Goal: Task Accomplishment & Management: Manage account settings

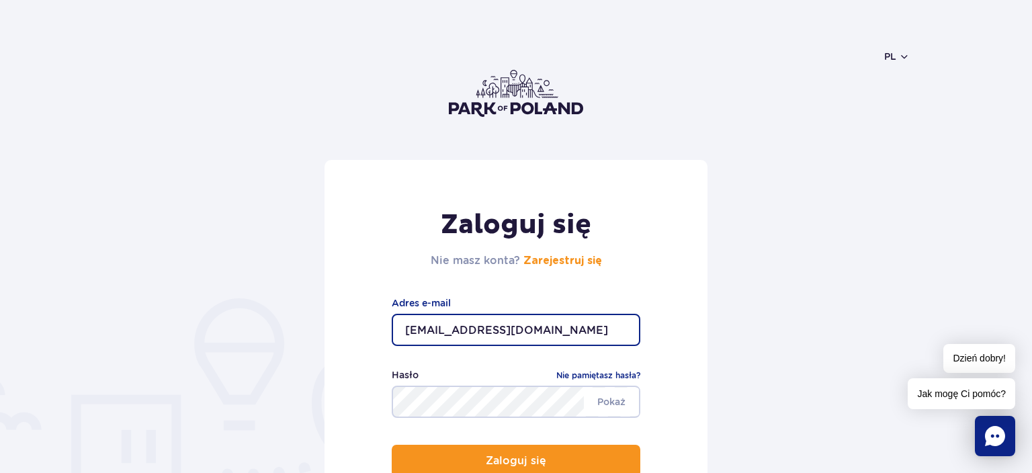
type input "[EMAIL_ADDRESS][DOMAIN_NAME]"
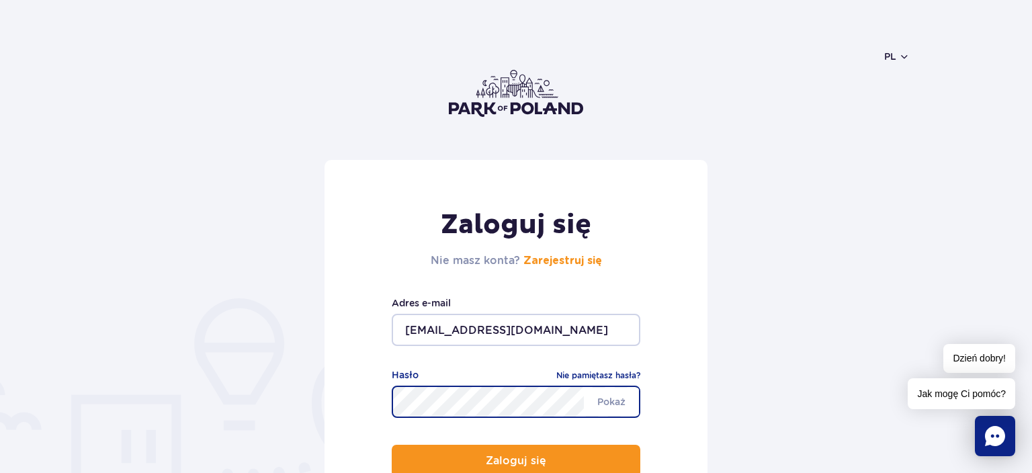
click at [392, 445] on button "Zaloguj się" at bounding box center [516, 461] width 249 height 32
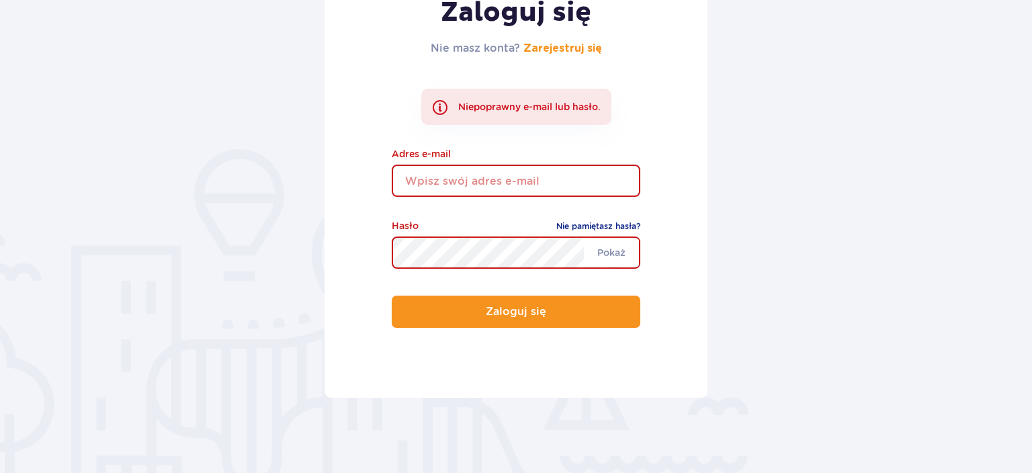
scroll to position [213, 0]
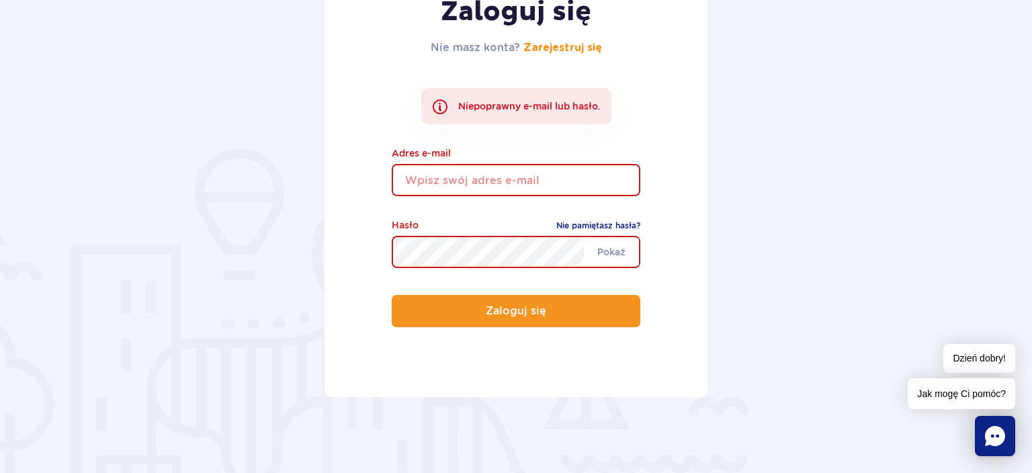
drag, startPoint x: 79, startPoint y: 14, endPoint x: 109, endPoint y: 14, distance: 29.6
click at [81, 14] on div "Zaloguj się Nie masz konta? Zarejestruj się Niepoprawny e-mail lub hasło. Adres…" at bounding box center [516, 226] width 1032 height 558
click at [555, 183] on input "email" at bounding box center [516, 180] width 249 height 32
type input "karolinabursztynowicz@wp.pl"
click at [654, 123] on div "Zaloguj się Nie masz konta? Zarejestruj się Niepoprawny e-mail lub hasło. karol…" at bounding box center [515, 172] width 383 height 450
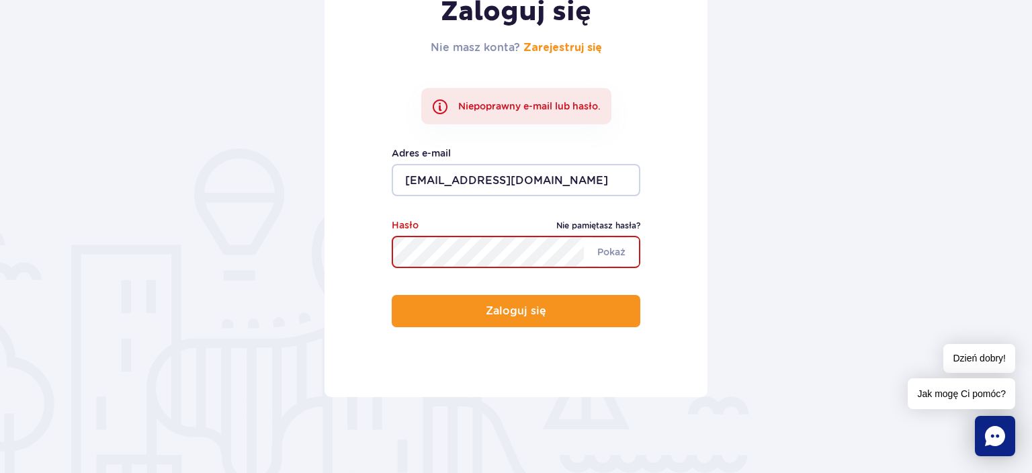
click at [599, 227] on link "Nie pamiętasz hasła?" at bounding box center [598, 225] width 84 height 13
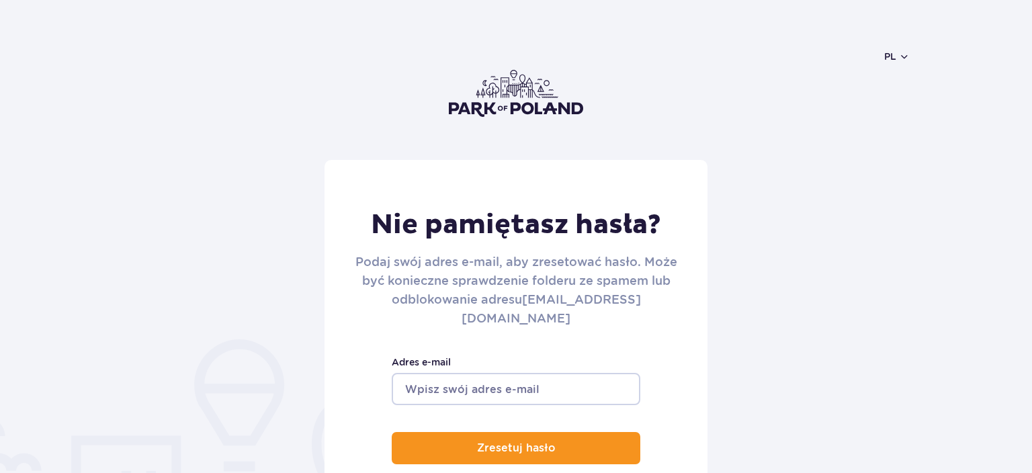
click at [504, 373] on input "Adres e-mail" at bounding box center [516, 389] width 249 height 32
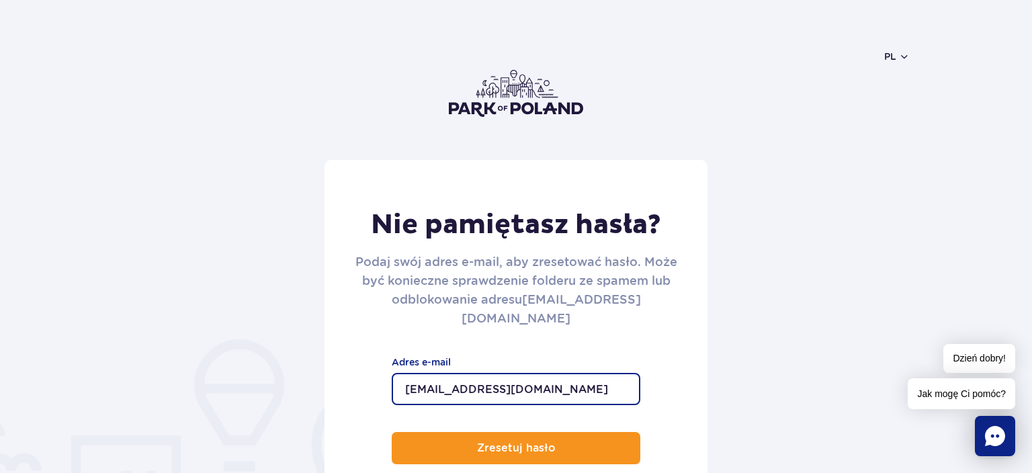
type input "[EMAIL_ADDRESS][DOMAIN_NAME]"
click at [392, 432] on button "Zresetuj hasło" at bounding box center [516, 448] width 249 height 32
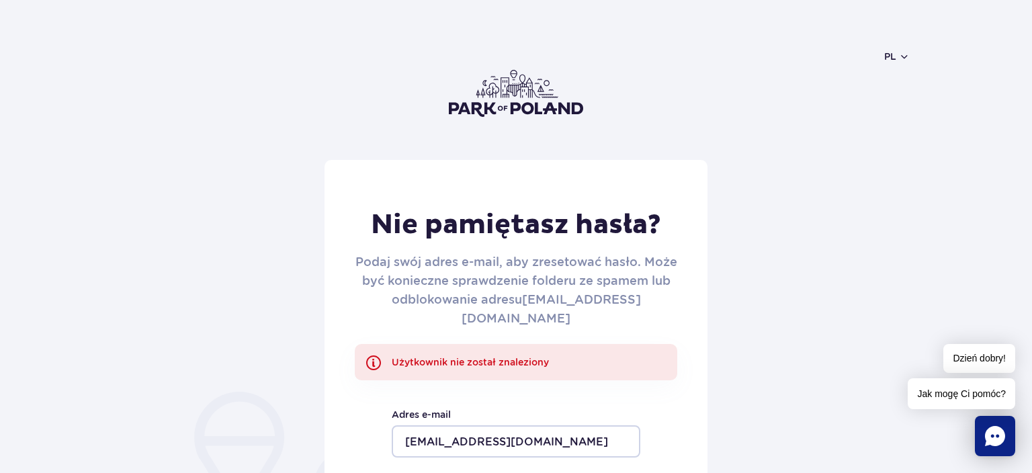
click at [498, 95] on img at bounding box center [516, 93] width 134 height 47
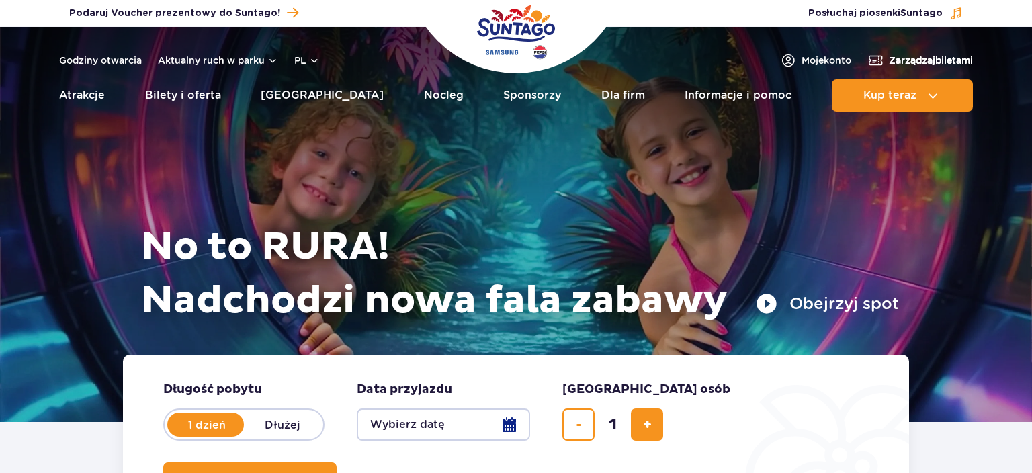
click at [911, 63] on span "Zarządzaj biletami" at bounding box center [931, 60] width 84 height 13
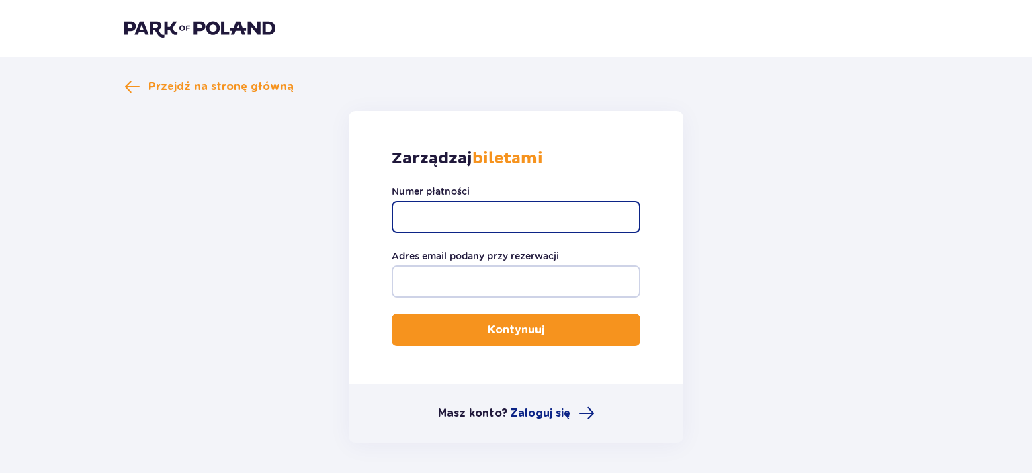
click at [455, 208] on input "Numer płatności" at bounding box center [516, 217] width 249 height 32
paste input "V/INT/19310/11/2024/I"
type input "V/INT/19310/11/2024/I"
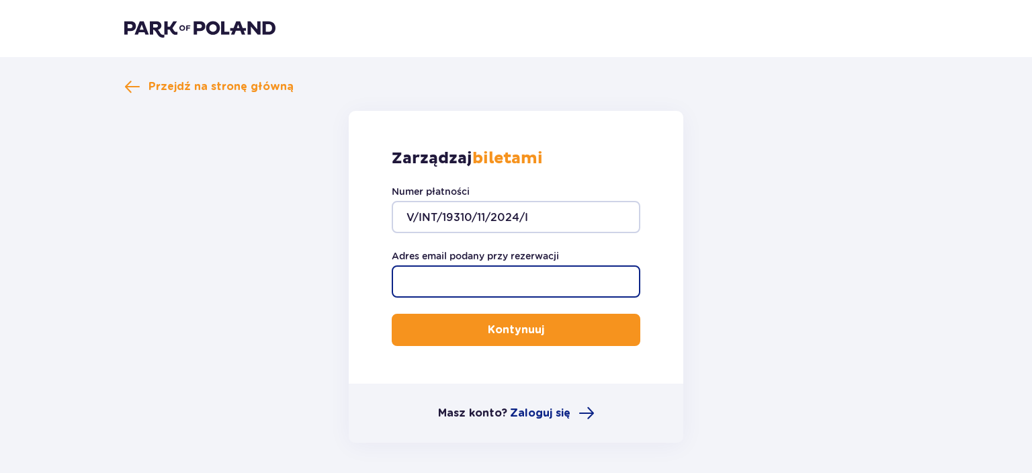
click at [480, 281] on input "Adres email podany przy rezerwacji" at bounding box center [516, 281] width 249 height 32
type input "karolinabursztynowicz@wp.pl"
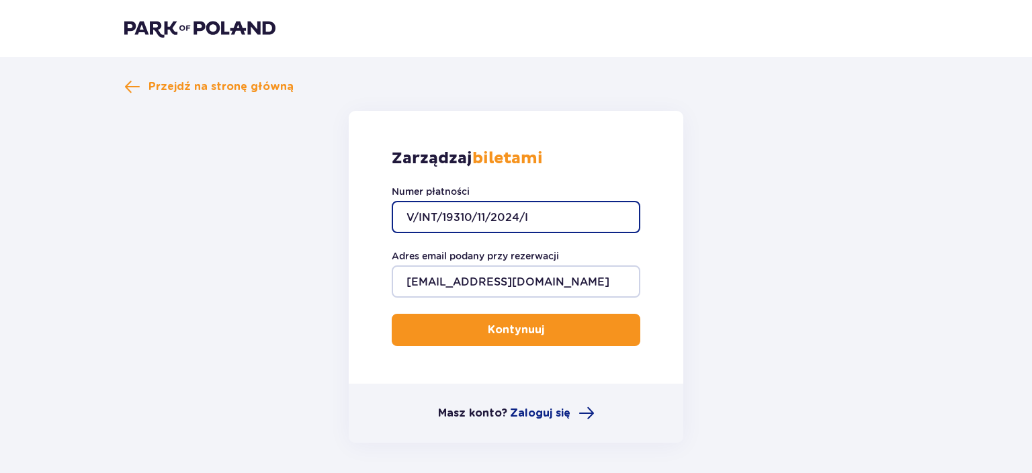
click at [404, 214] on input "V/INT/19310/11/2024/I" at bounding box center [516, 217] width 249 height 32
click at [543, 334] on span "submit" at bounding box center [547, 330] width 16 height 16
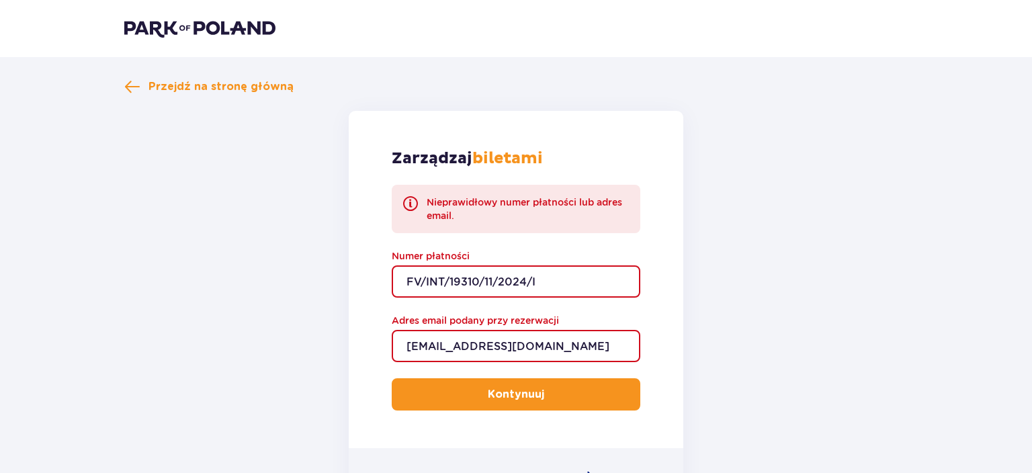
drag, startPoint x: 541, startPoint y: 278, endPoint x: 296, endPoint y: 277, distance: 245.9
click at [392, 277] on input "FV/INT/19310/11/2024/I" at bounding box center [516, 281] width 249 height 32
click at [552, 275] on input "FV/INT/19310/11/2024/I" at bounding box center [516, 281] width 249 height 32
drag, startPoint x: 547, startPoint y: 279, endPoint x: 390, endPoint y: 273, distance: 156.6
click at [392, 273] on input "FV/INT/19310/11/2024/I" at bounding box center [516, 281] width 249 height 32
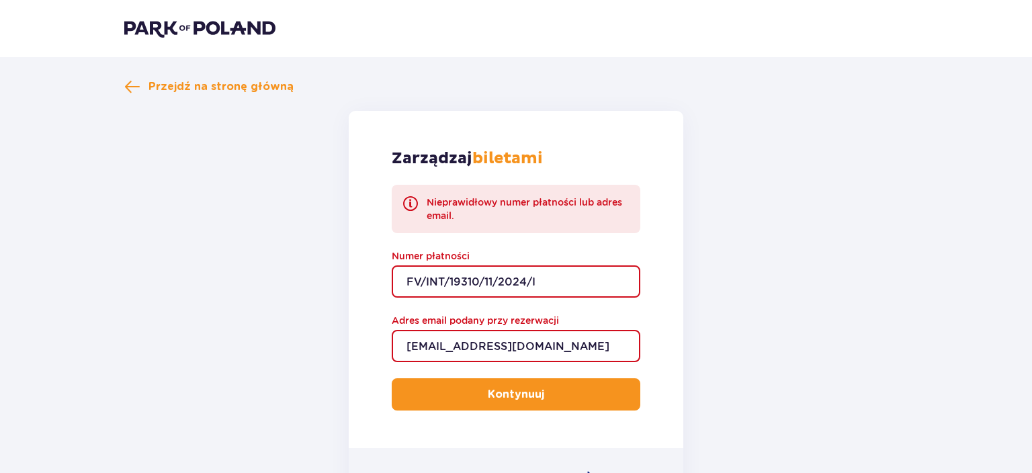
drag, startPoint x: 407, startPoint y: 282, endPoint x: 559, endPoint y: 308, distance: 154.1
click at [559, 298] on input "FV/INT/19310/11/2024/I" at bounding box center [516, 281] width 249 height 32
click at [541, 290] on input "FV/INT/19310/11/2024/I" at bounding box center [516, 281] width 249 height 32
drag, startPoint x: 547, startPoint y: 281, endPoint x: 421, endPoint y: 276, distance: 126.4
click at [392, 275] on input "FV/INT/19310/11/2024/I" at bounding box center [516, 281] width 249 height 32
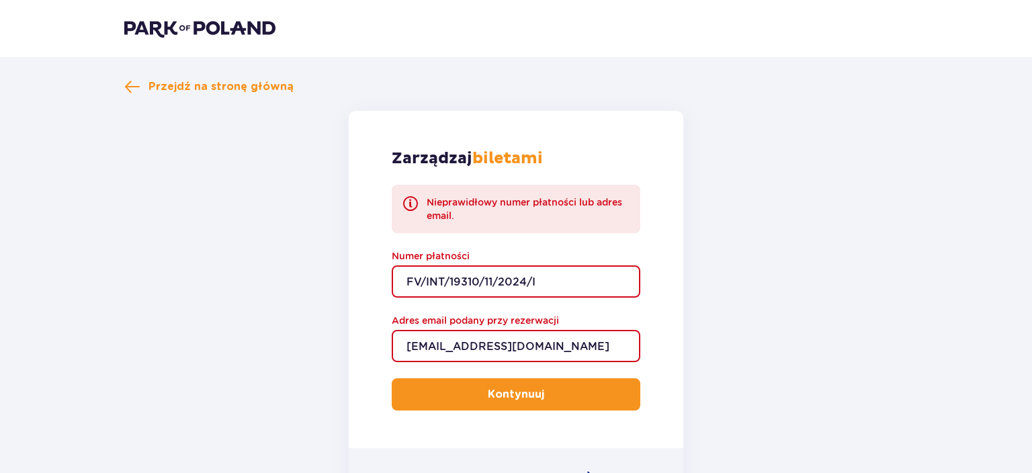
click at [577, 283] on input "FV/INT/19310/11/2024/I" at bounding box center [516, 281] width 249 height 32
type input "F"
paste input "PA/INT/35847/11/2024/I"
type input "PA/INT/35847/11/2024/I"
click at [523, 394] on p "Kontynuuj" at bounding box center [516, 394] width 56 height 15
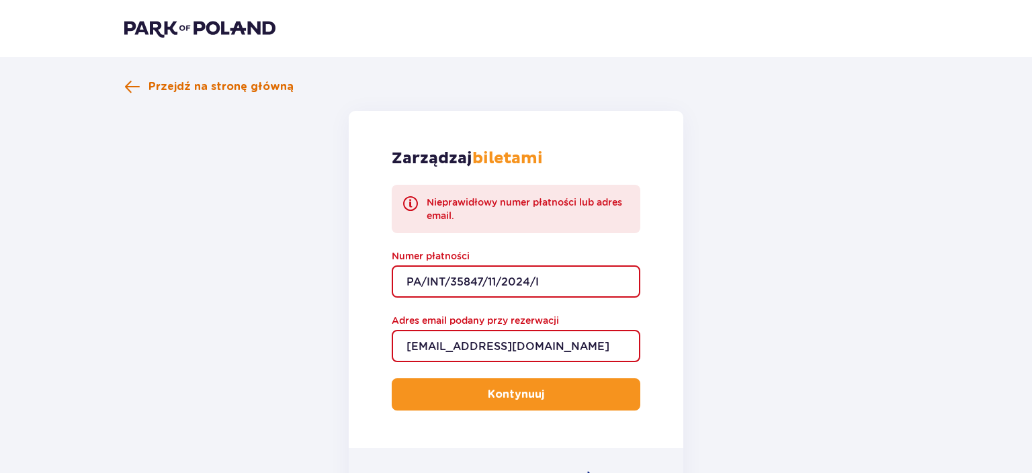
click at [226, 85] on span "Przejdź na stronę główną" at bounding box center [220, 86] width 145 height 15
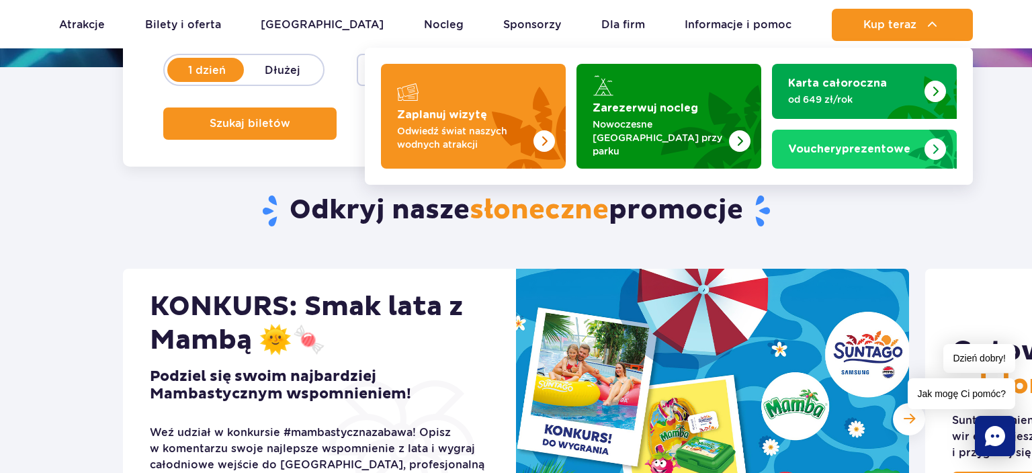
scroll to position [71, 0]
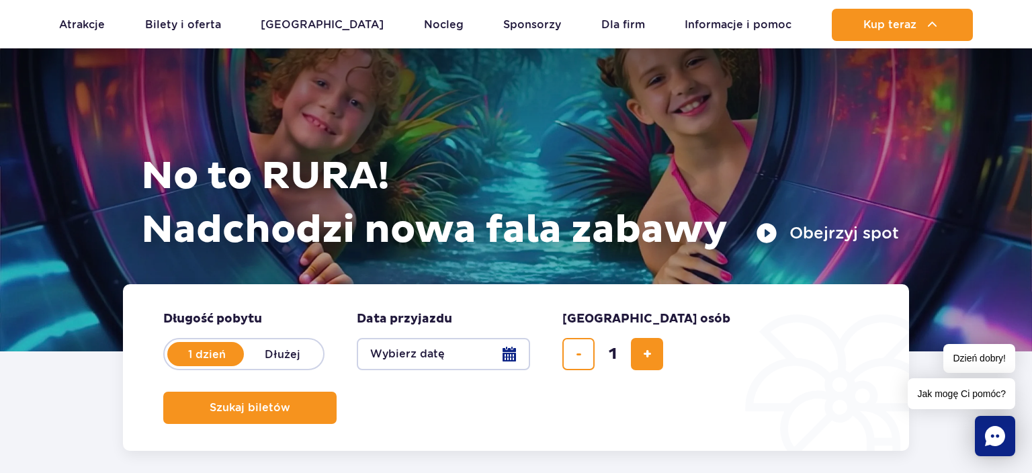
click at [579, 221] on h1 "No to RURA! Nadchodzi nowa fala zabawy" at bounding box center [520, 203] width 758 height 107
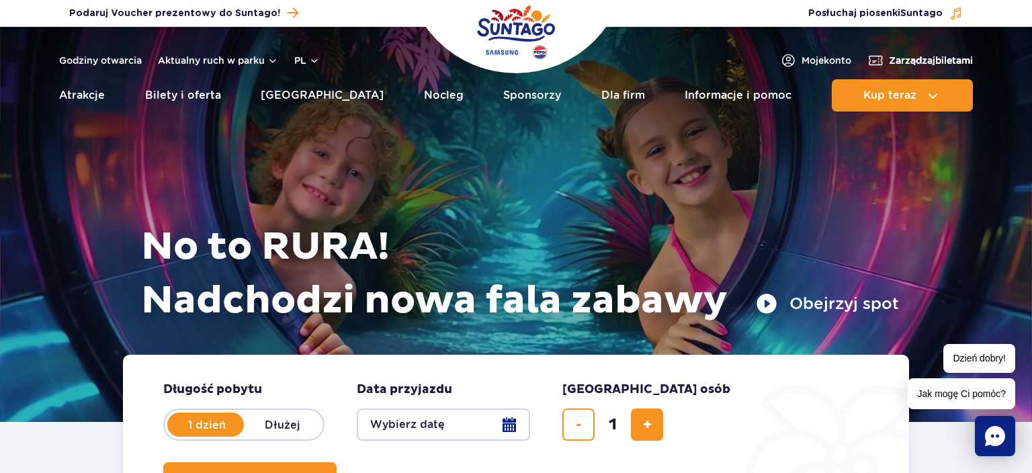
click at [907, 58] on span "Zarządzaj biletami" at bounding box center [931, 60] width 84 height 13
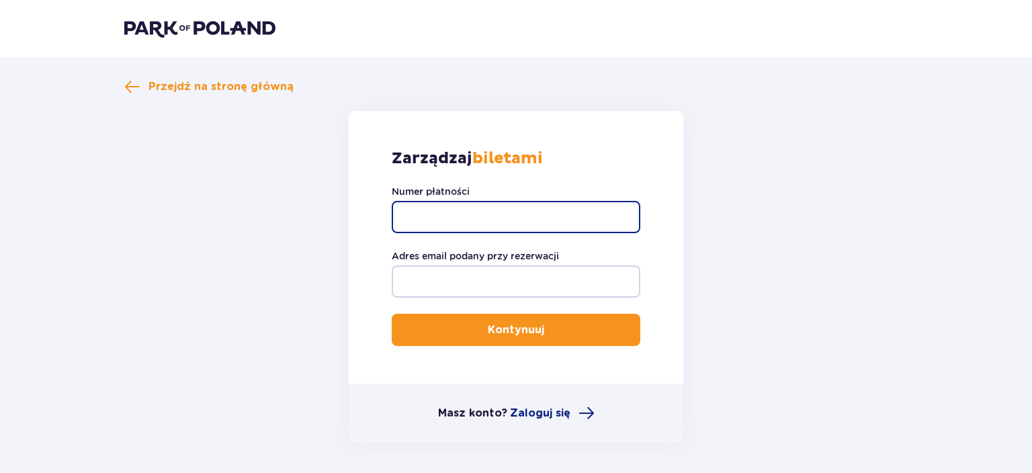
drag, startPoint x: 437, startPoint y: 202, endPoint x: 433, endPoint y: 211, distance: 10.2
paste input "doc_1940902"
type input "doc_1940902"
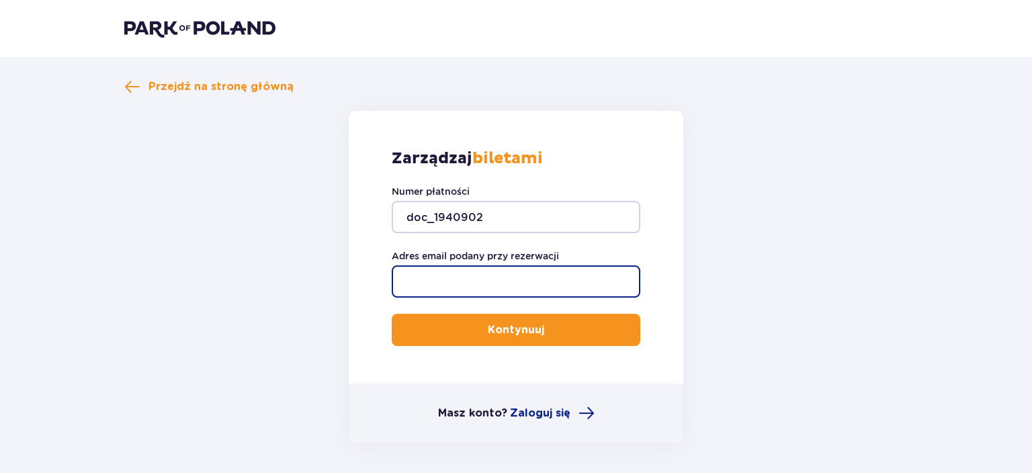
click at [489, 280] on input "Adres email podany przy rezerwacji" at bounding box center [516, 281] width 249 height 32
type input "[EMAIL_ADDRESS][DOMAIN_NAME]"
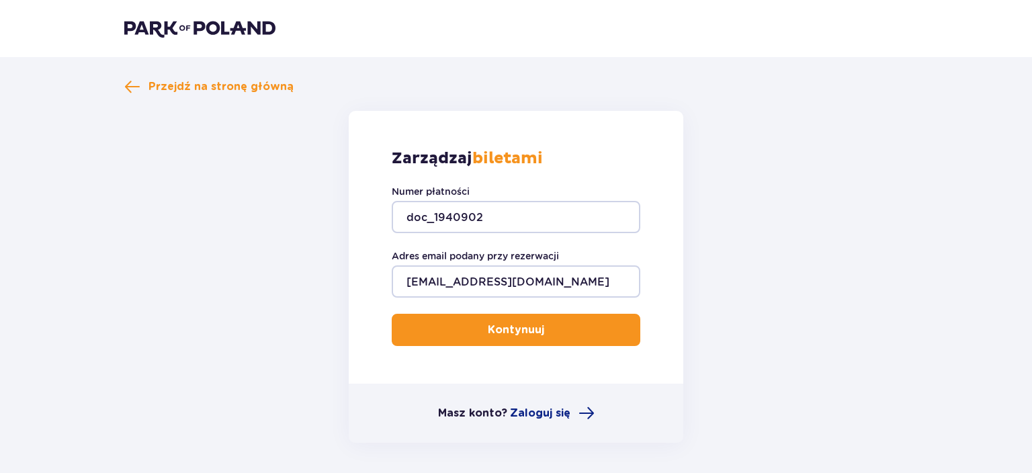
click at [495, 330] on p "Kontynuuj" at bounding box center [516, 329] width 56 height 15
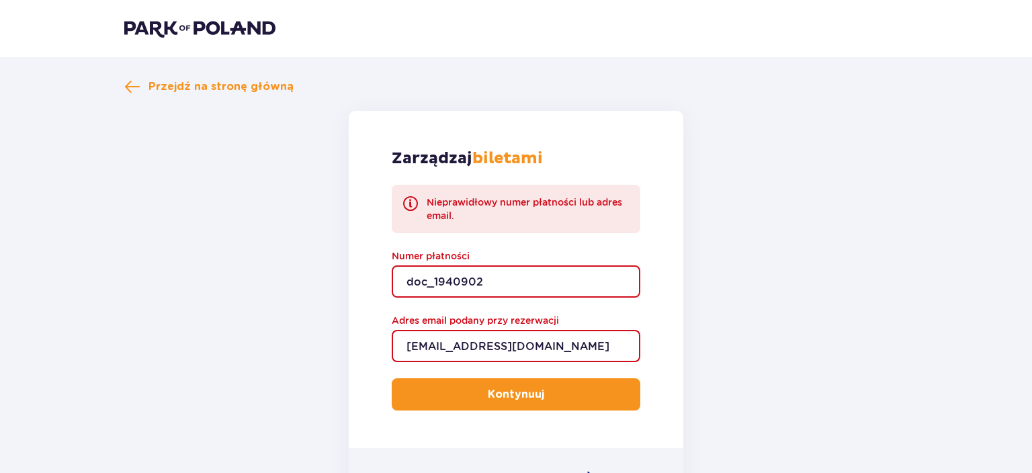
click at [450, 285] on input "doc_1940902" at bounding box center [516, 281] width 249 height 32
drag, startPoint x: 433, startPoint y: 283, endPoint x: 421, endPoint y: 278, distance: 12.4
click at [407, 281] on input "doc_1940902" at bounding box center [516, 281] width 249 height 32
click at [434, 283] on input "doc_1940902" at bounding box center [516, 281] width 249 height 32
click at [531, 402] on button "Kontynuuj" at bounding box center [516, 394] width 249 height 32
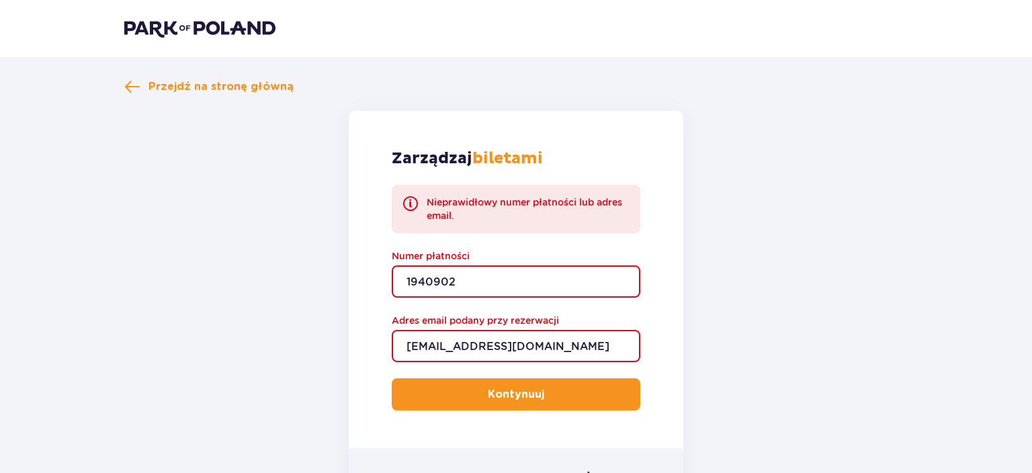
drag, startPoint x: 377, startPoint y: 285, endPoint x: 347, endPoint y: 291, distance: 30.2
click at [392, 291] on input "1940902" at bounding box center [516, 281] width 249 height 32
click at [456, 289] on input "1940902" at bounding box center [516, 281] width 249 height 32
drag, startPoint x: 459, startPoint y: 283, endPoint x: 384, endPoint y: 277, distance: 76.1
click at [392, 277] on input "1940902" at bounding box center [516, 281] width 249 height 32
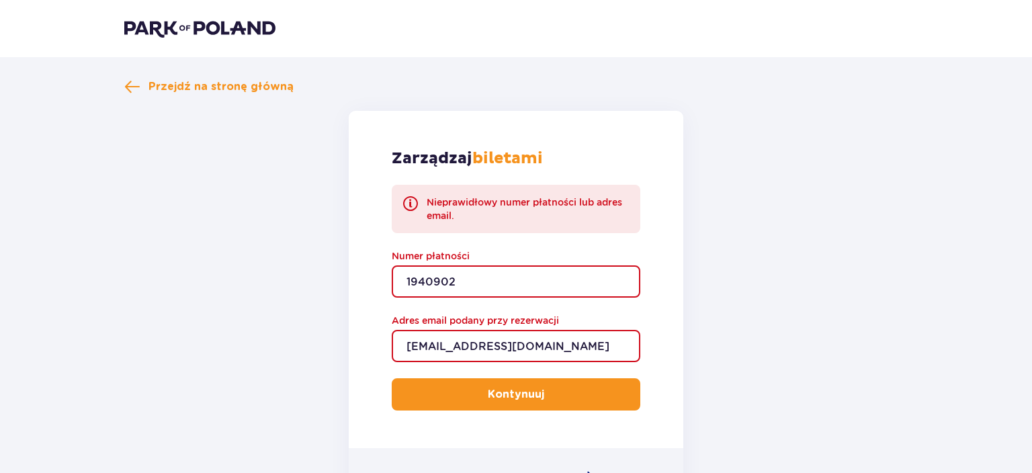
click at [455, 281] on input "1940902" at bounding box center [516, 281] width 249 height 32
drag, startPoint x: 455, startPoint y: 281, endPoint x: 414, endPoint y: 273, distance: 42.4
click at [414, 273] on input "1940902" at bounding box center [516, 281] width 249 height 32
drag, startPoint x: 404, startPoint y: 280, endPoint x: 456, endPoint y: 277, distance: 52.5
click at [455, 278] on input "1940902" at bounding box center [516, 281] width 249 height 32
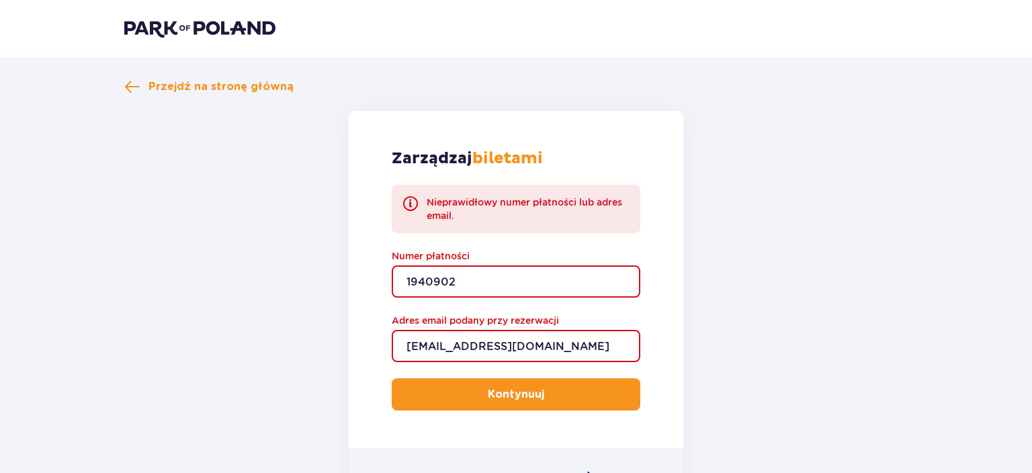
click at [455, 278] on input "1940902" at bounding box center [516, 281] width 249 height 32
drag, startPoint x: 454, startPoint y: 281, endPoint x: 426, endPoint y: 279, distance: 28.2
click at [426, 279] on input "1940902" at bounding box center [516, 281] width 249 height 32
click at [458, 283] on input "1940902" at bounding box center [516, 281] width 249 height 32
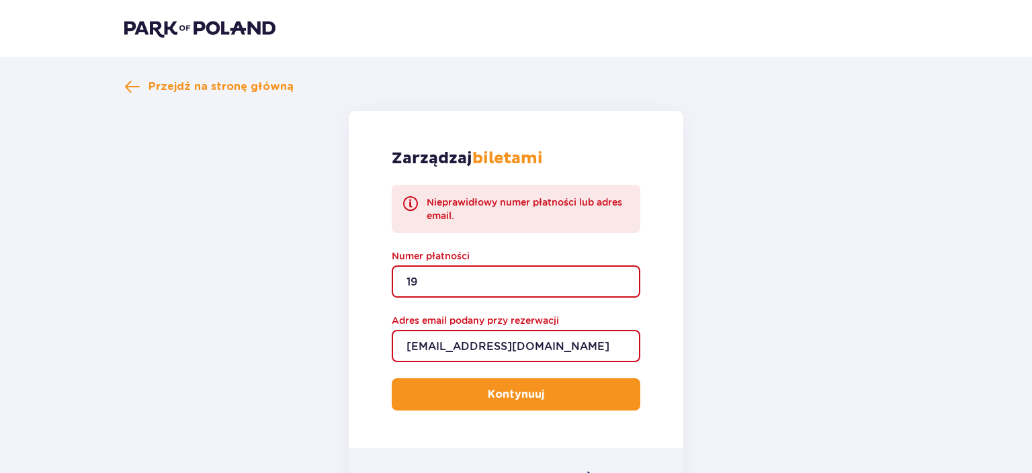
type input "1"
paste input "TR-VRC-ELUK3PX"
type input "TR-VRC-ELUK3PX"
click at [514, 396] on p "Kontynuuj" at bounding box center [516, 394] width 56 height 15
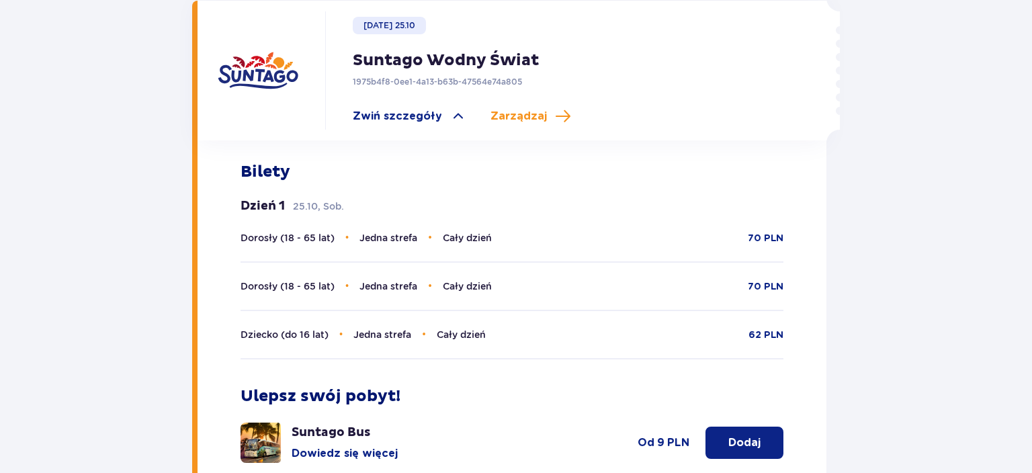
scroll to position [447, 0]
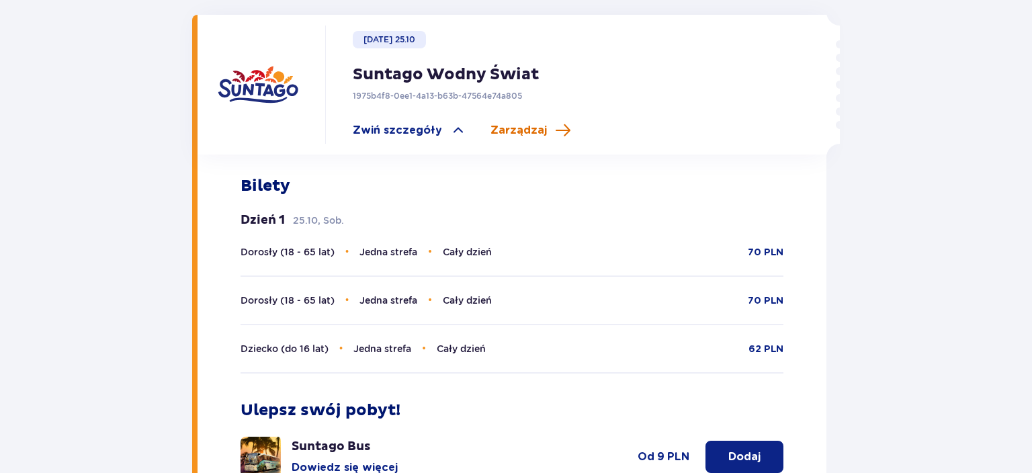
click at [515, 123] on span "Zarządzaj" at bounding box center [518, 130] width 56 height 15
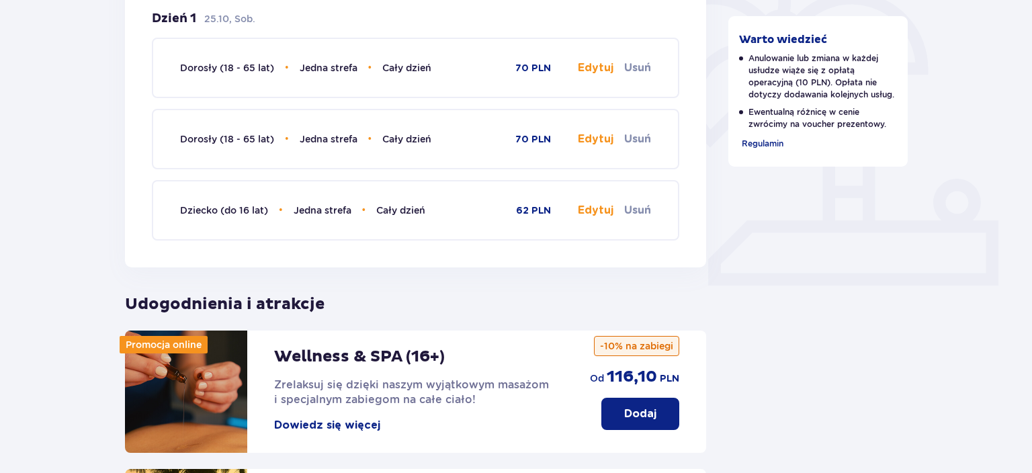
scroll to position [425, 0]
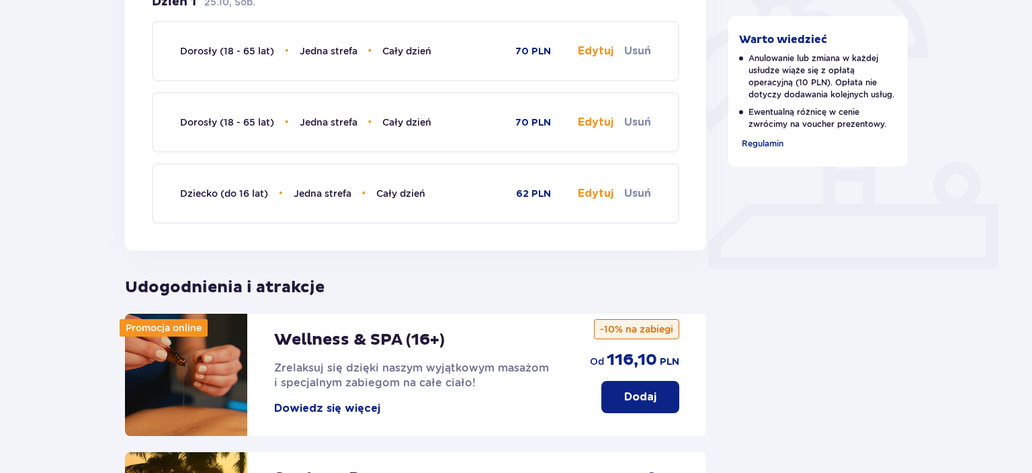
click at [599, 52] on button "Edytuj" at bounding box center [596, 51] width 36 height 15
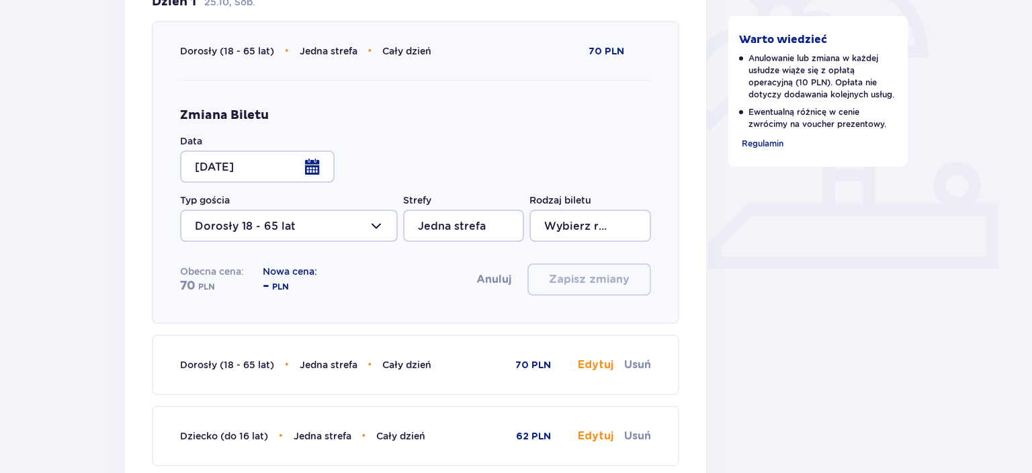
type input "Cały dzień"
click at [285, 162] on div at bounding box center [257, 166] width 155 height 32
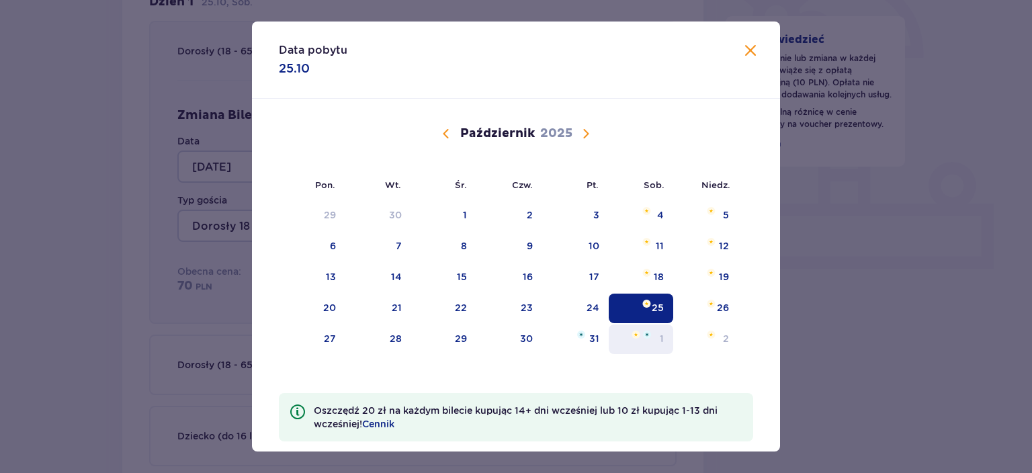
click at [653, 341] on div "1" at bounding box center [641, 339] width 65 height 30
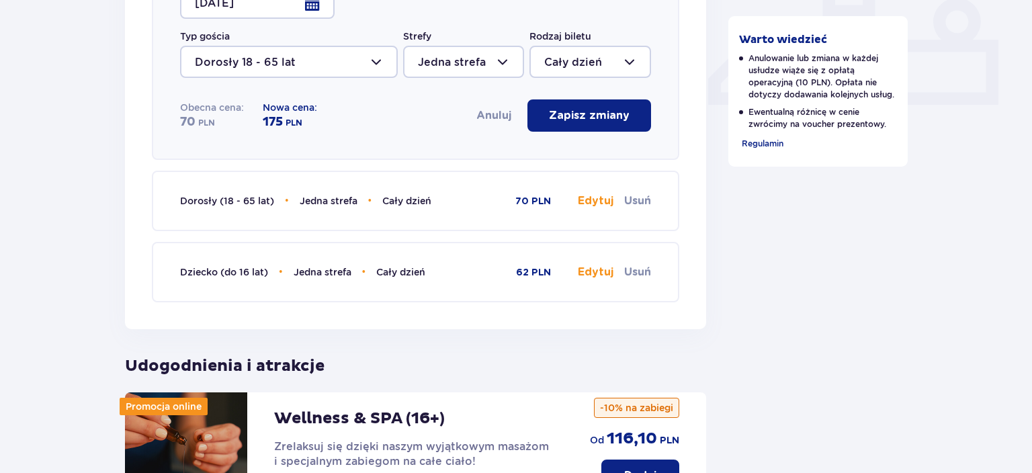
scroll to position [567, 0]
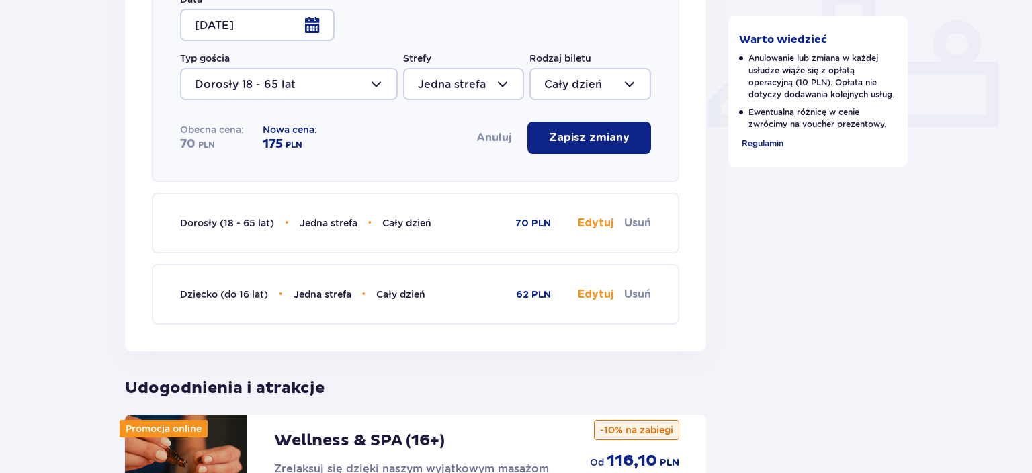
click at [312, 27] on div at bounding box center [257, 25] width 155 height 32
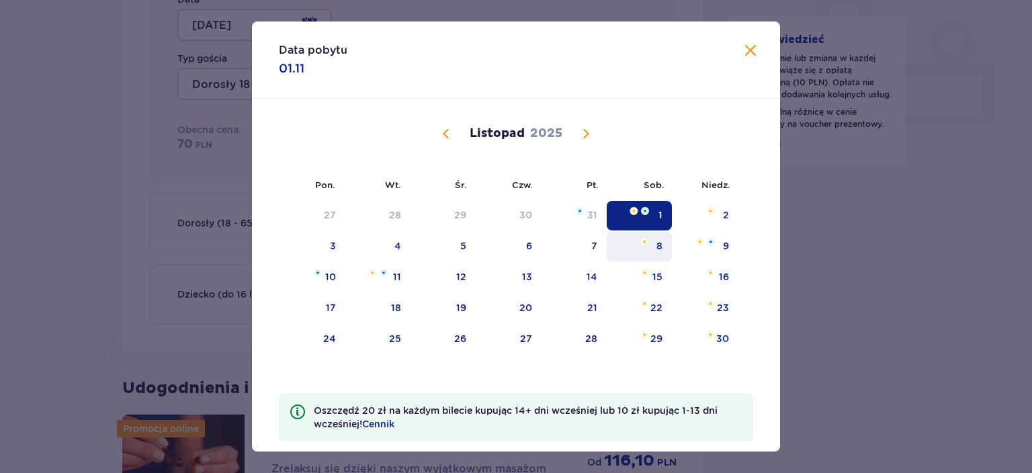
click at [654, 253] on div "8" at bounding box center [639, 247] width 65 height 30
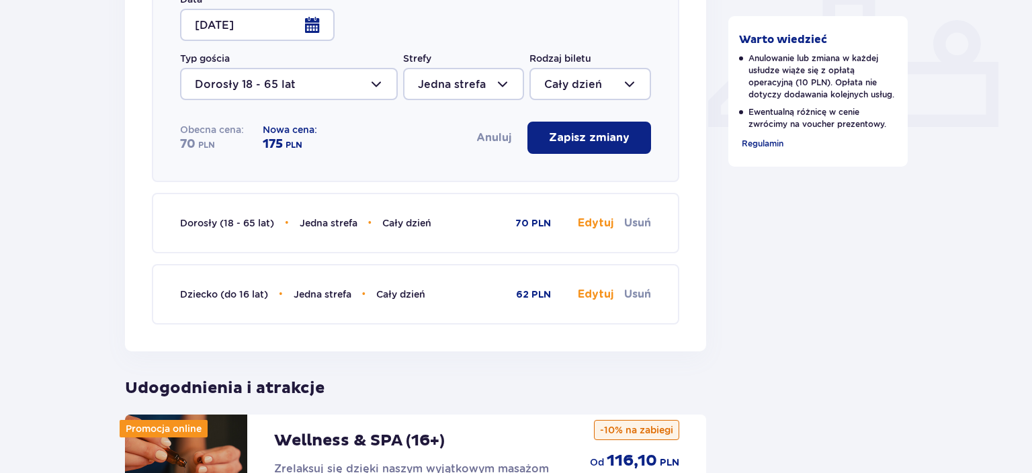
click at [233, 24] on div at bounding box center [257, 25] width 155 height 32
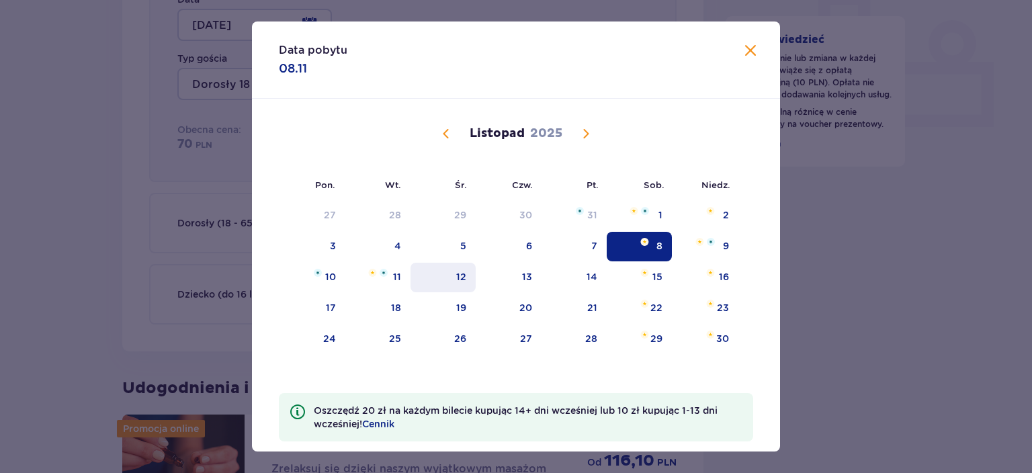
click at [454, 273] on div "12" at bounding box center [442, 278] width 65 height 30
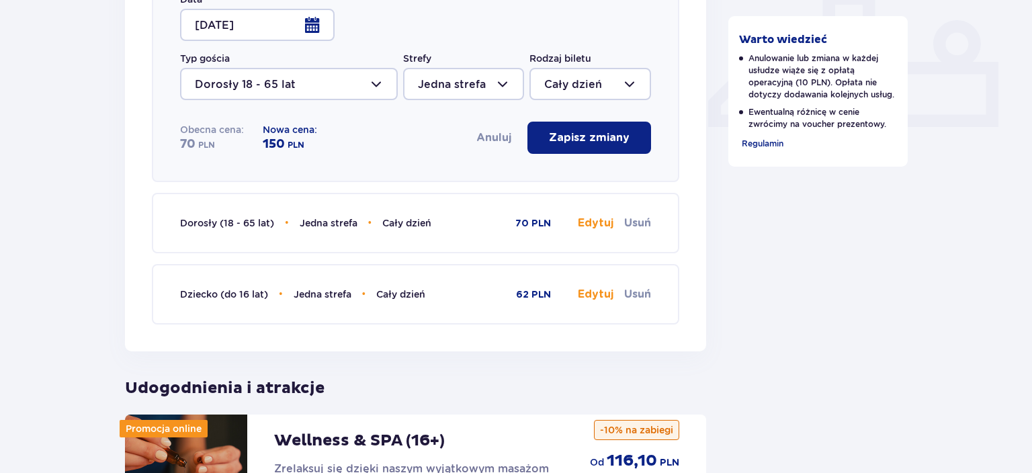
click at [310, 26] on div at bounding box center [257, 25] width 155 height 32
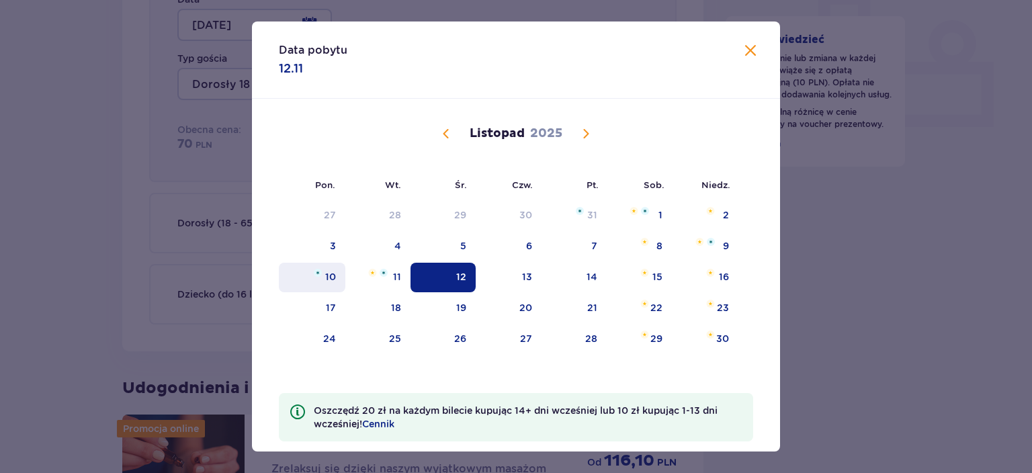
click at [328, 276] on div "10" at bounding box center [330, 276] width 11 height 13
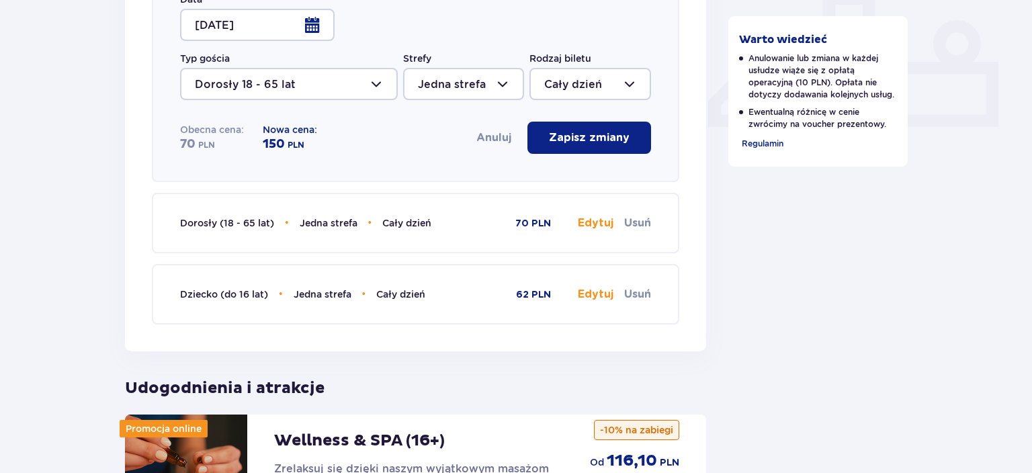
click at [236, 32] on div at bounding box center [257, 25] width 155 height 32
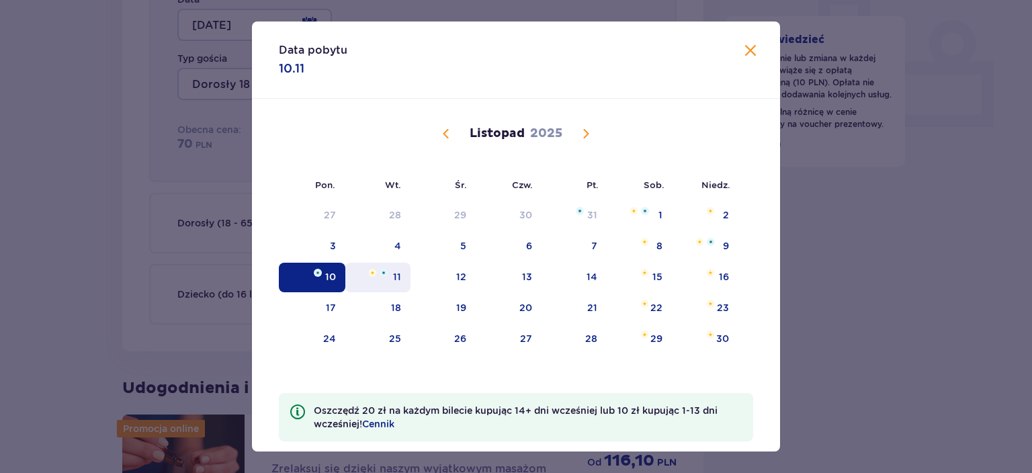
click at [378, 271] on div "wtorek, 11 listopada 2025" at bounding box center [377, 273] width 19 height 8
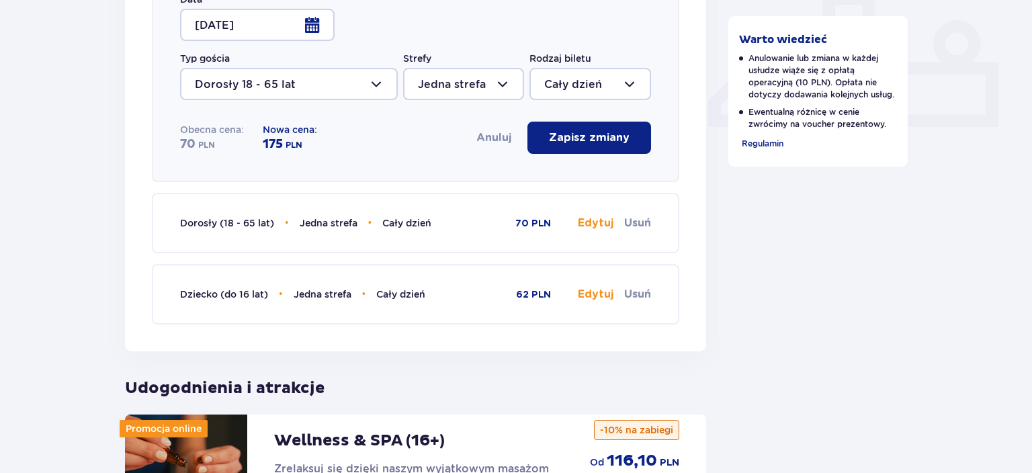
click at [252, 27] on div at bounding box center [257, 25] width 155 height 32
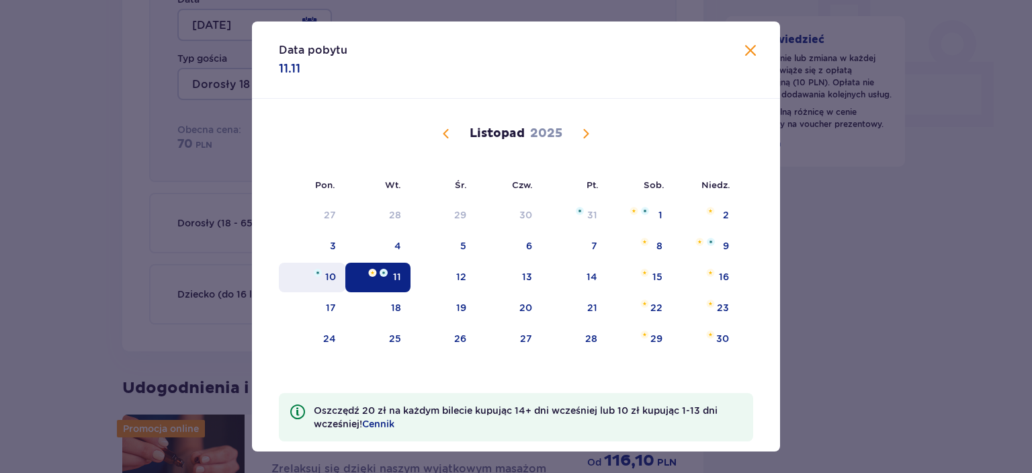
click at [324, 273] on div "10" at bounding box center [312, 278] width 67 height 30
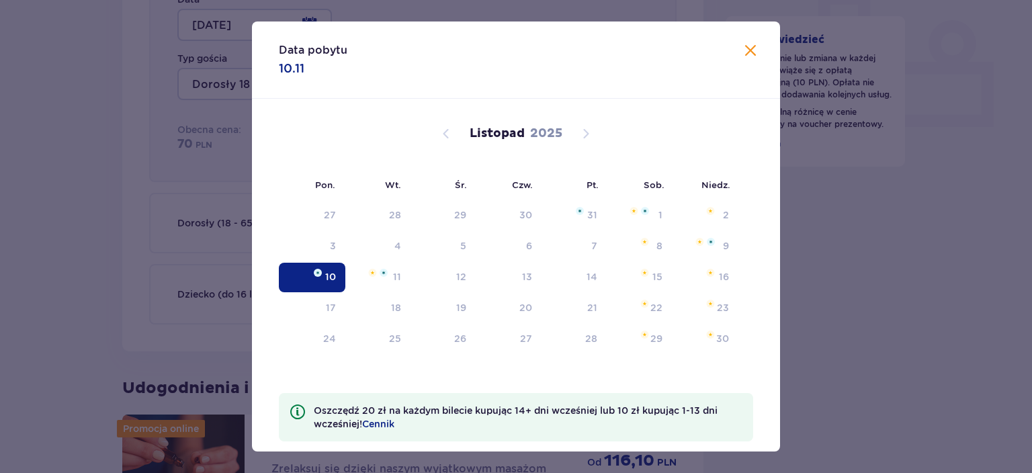
type input "[DATE]"
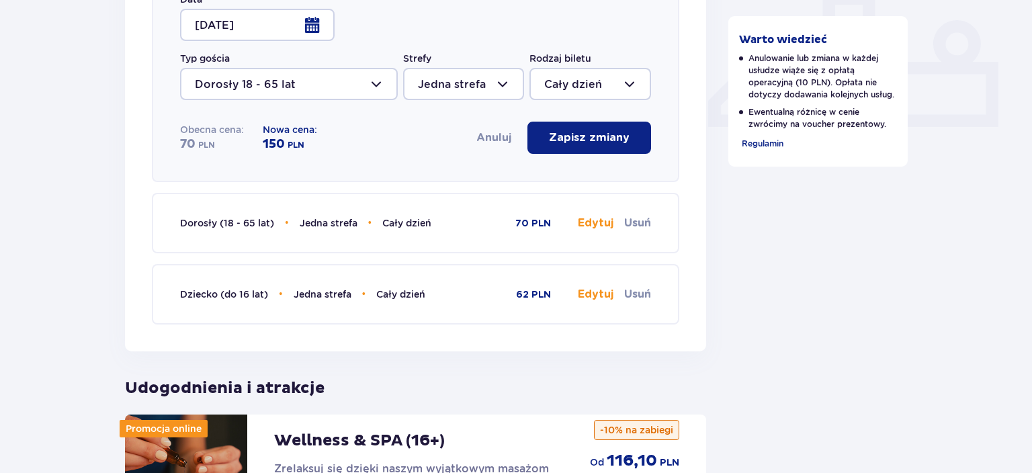
click at [590, 223] on button "Edytuj" at bounding box center [596, 223] width 36 height 15
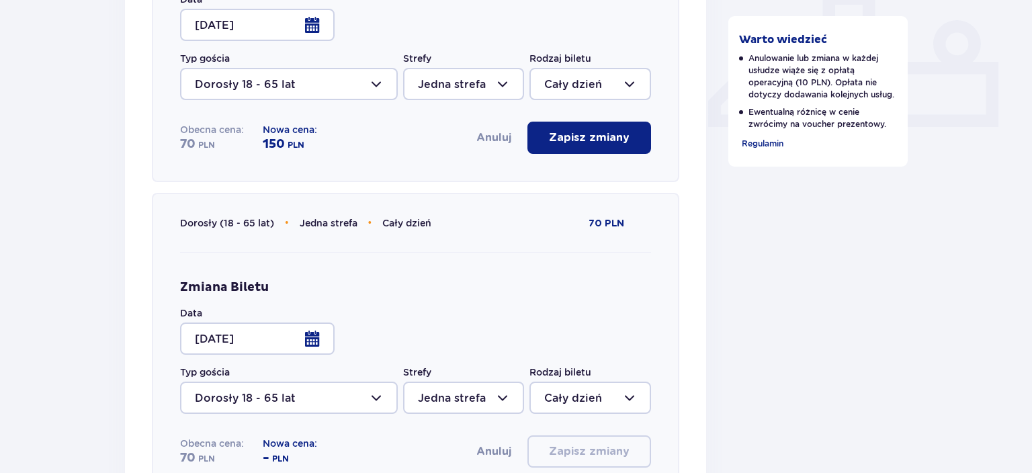
click at [240, 347] on div at bounding box center [257, 338] width 155 height 32
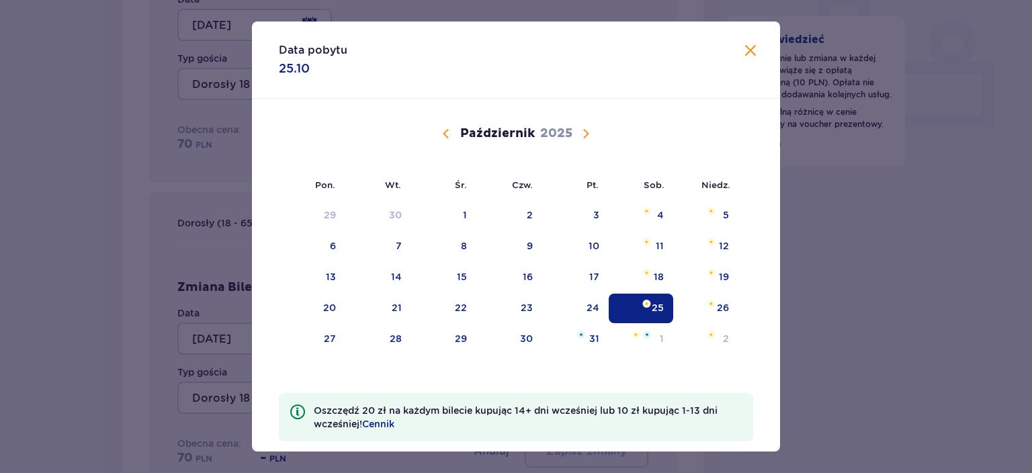
click at [588, 130] on span "Calendar" at bounding box center [586, 134] width 16 height 16
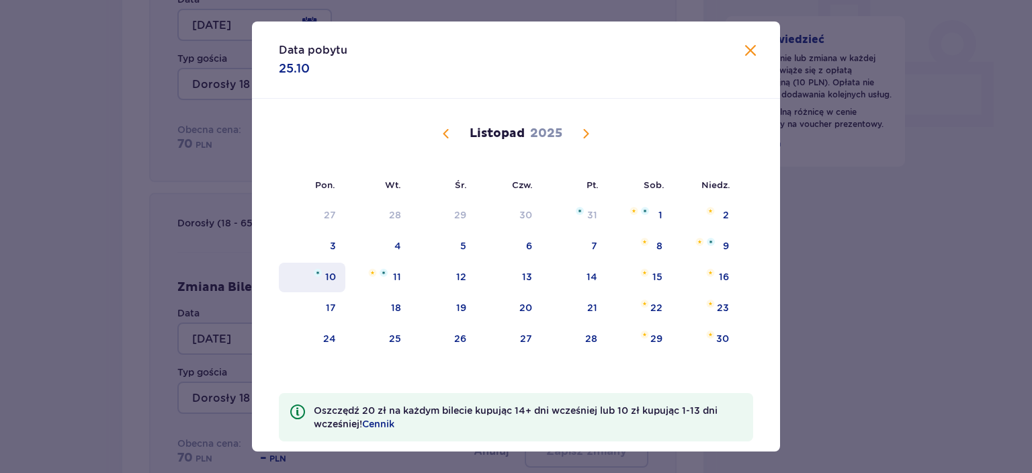
click at [318, 283] on div "10" at bounding box center [312, 278] width 67 height 30
type input "[DATE]"
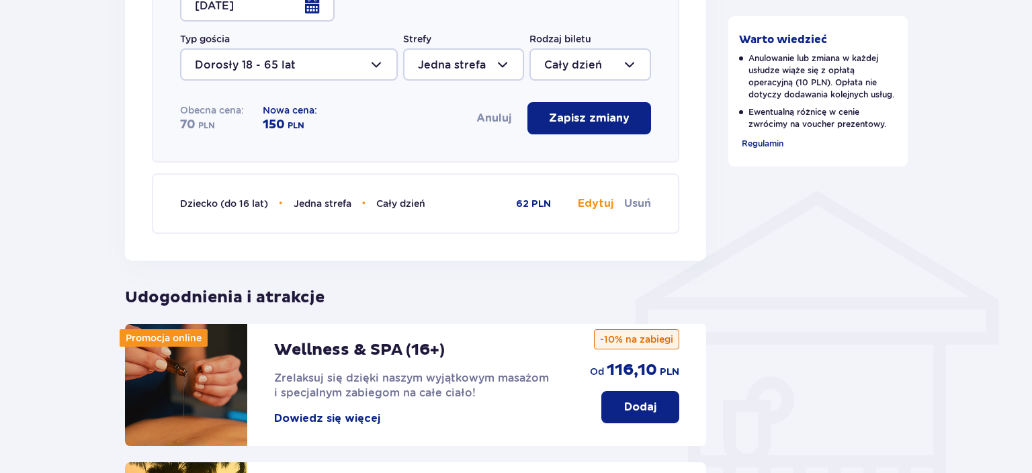
scroll to position [922, 0]
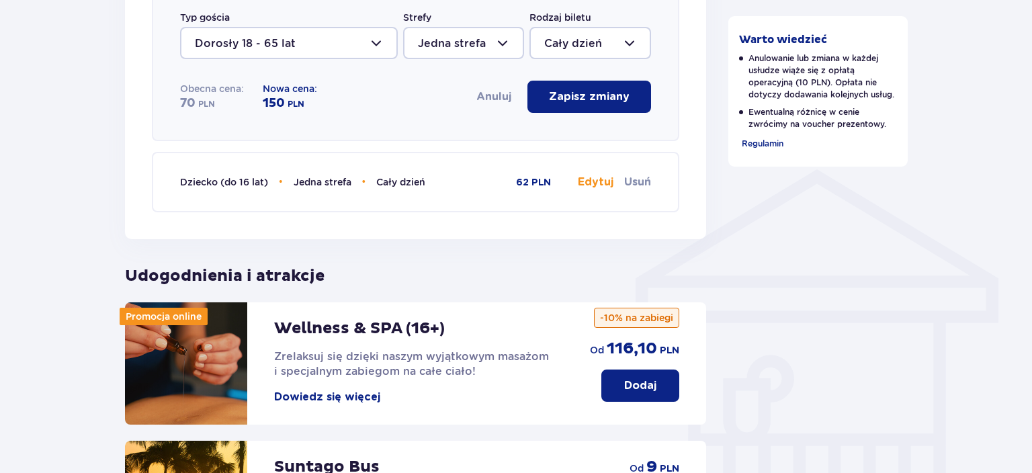
click at [586, 186] on button "Edytuj" at bounding box center [596, 182] width 36 height 15
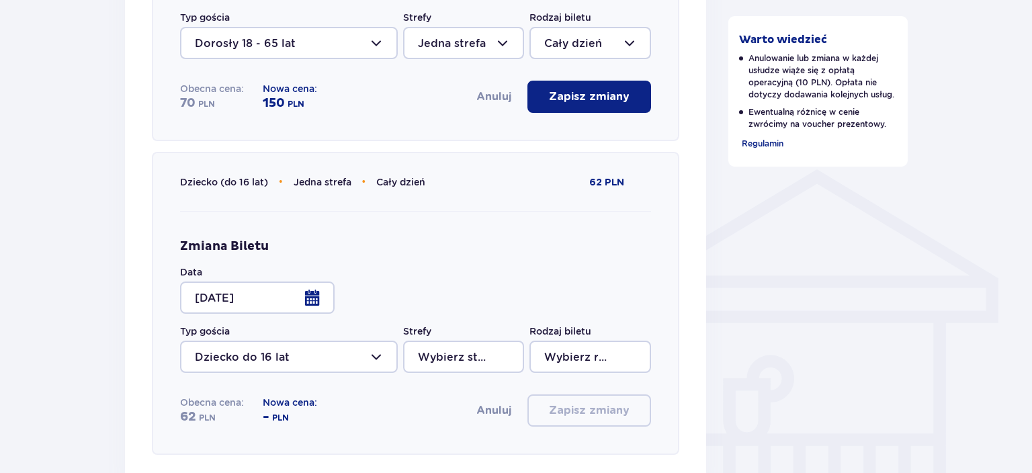
type input "Jedna strefa"
type input "Cały dzień"
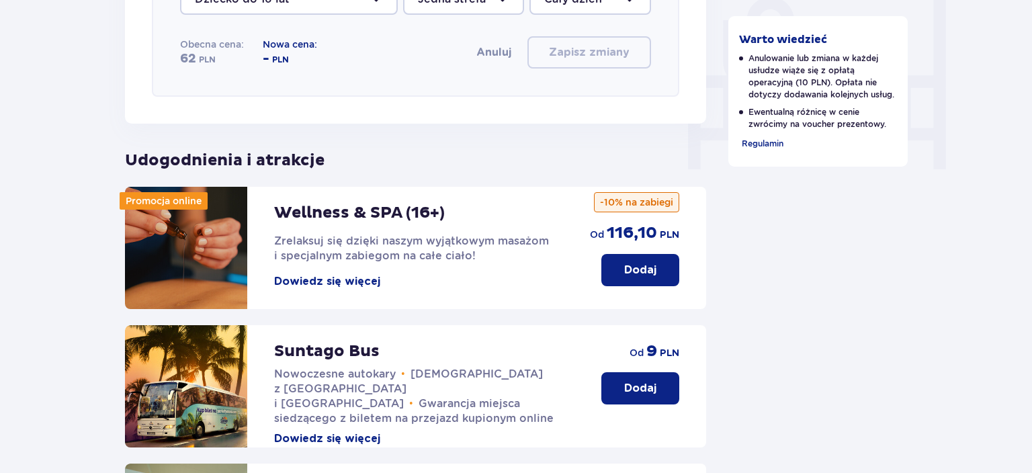
scroll to position [1229, 0]
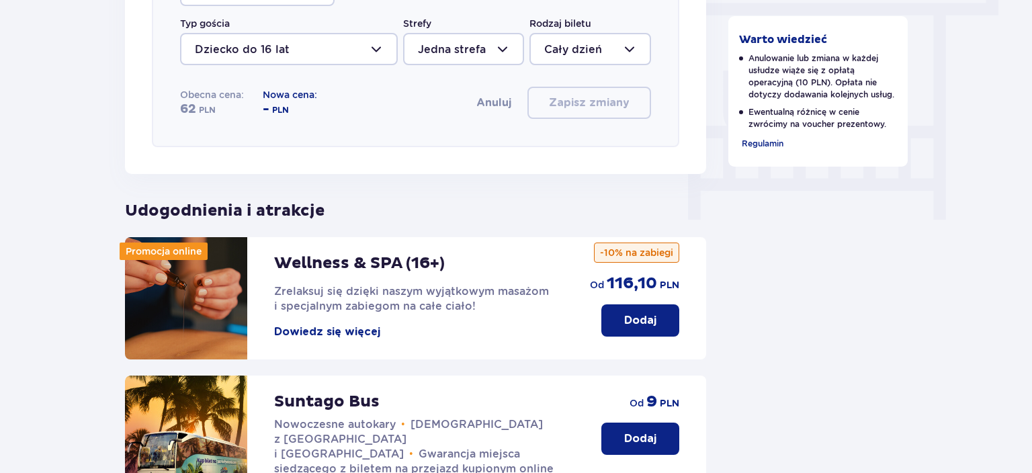
click at [330, 52] on div at bounding box center [289, 49] width 218 height 32
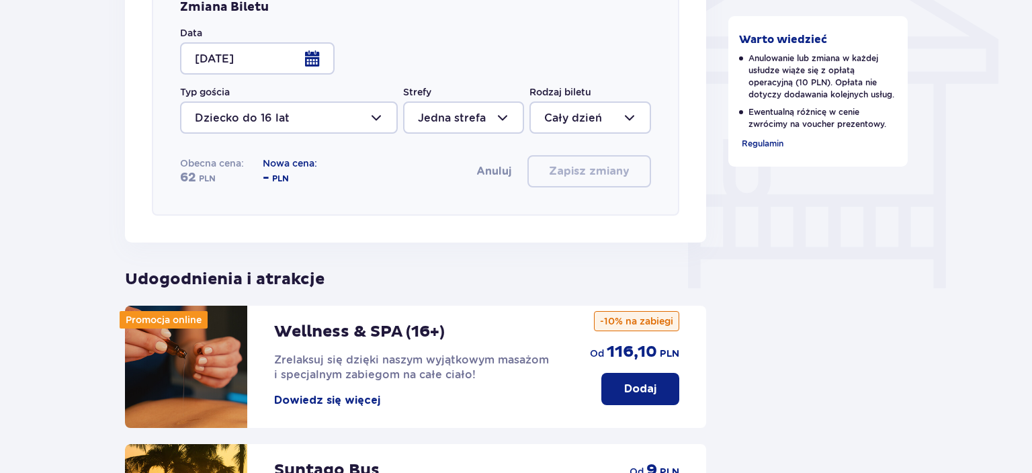
scroll to position [1158, 0]
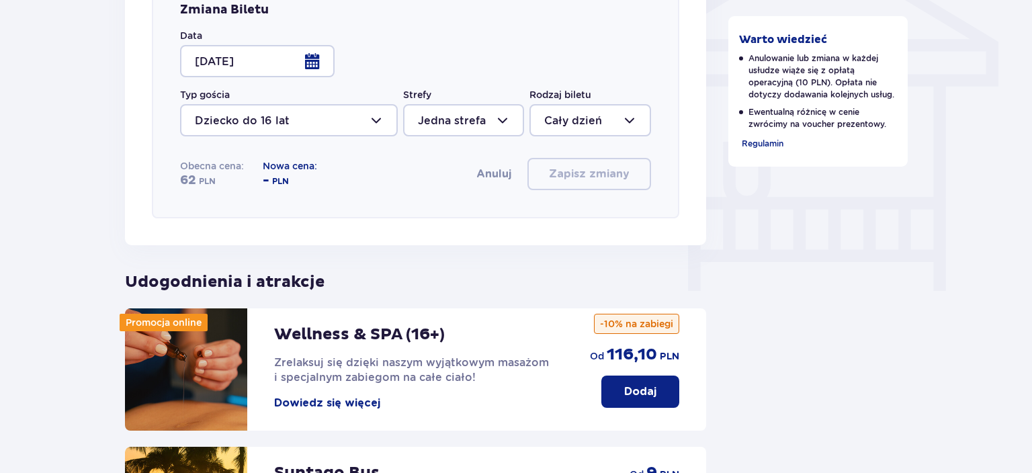
click at [254, 64] on div at bounding box center [257, 61] width 155 height 32
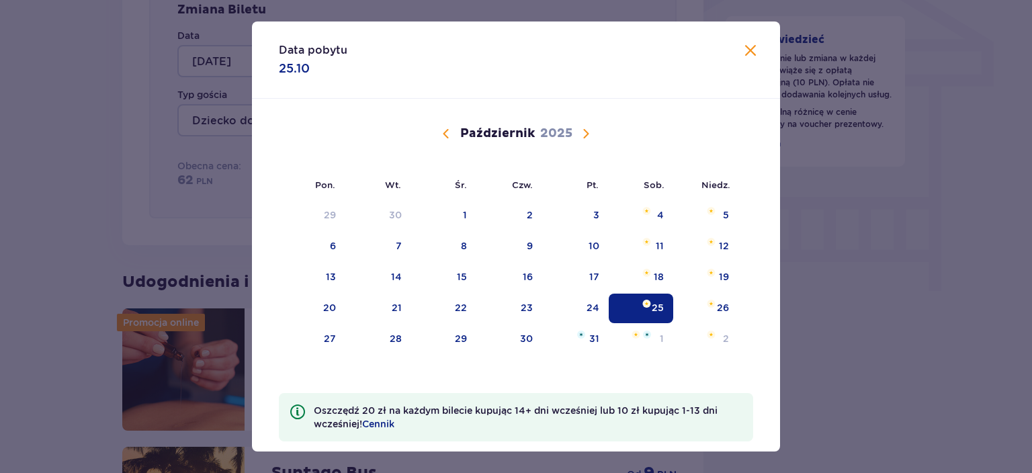
click at [587, 133] on span "Calendar" at bounding box center [586, 134] width 16 height 16
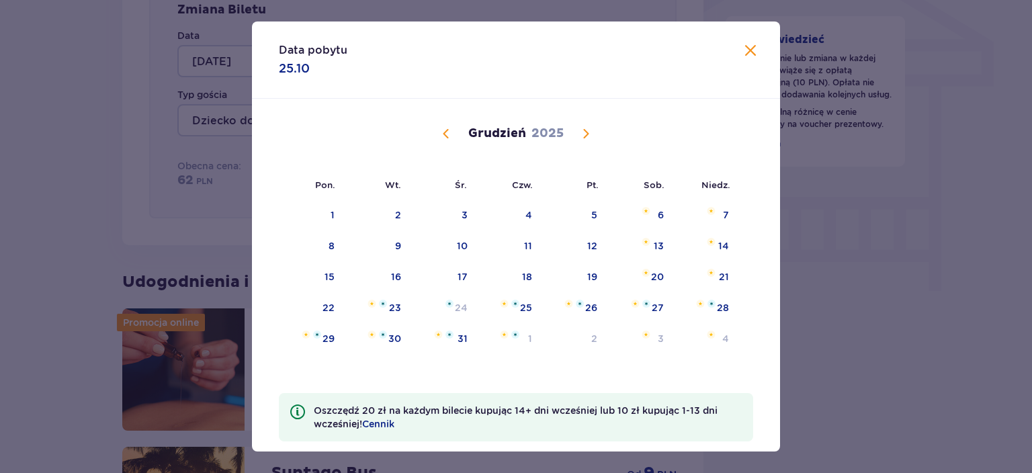
click at [450, 137] on span "Calendar" at bounding box center [446, 134] width 16 height 16
click at [330, 278] on div "10" at bounding box center [330, 276] width 11 height 13
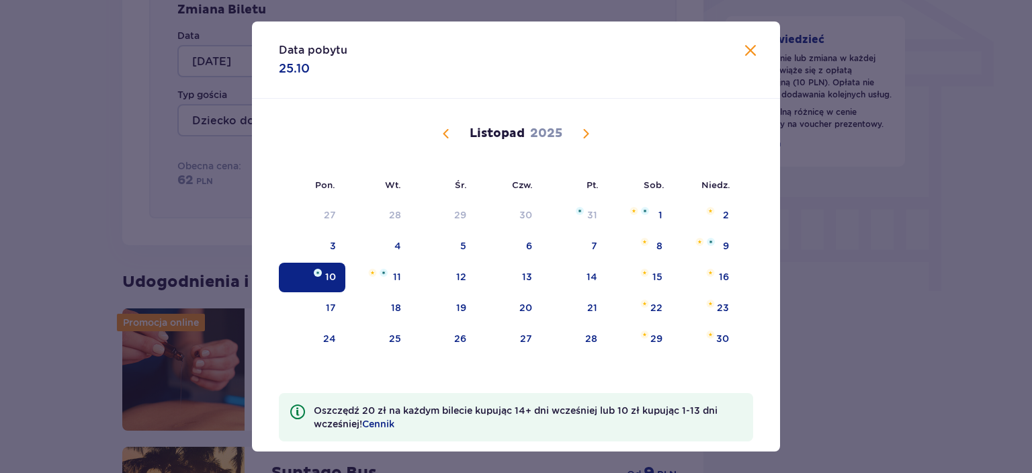
type input "[DATE]"
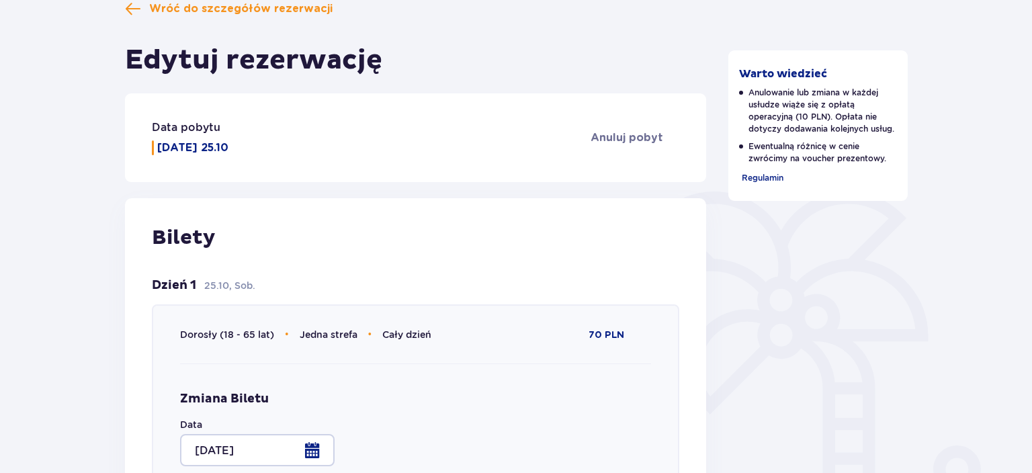
scroll to position [212, 0]
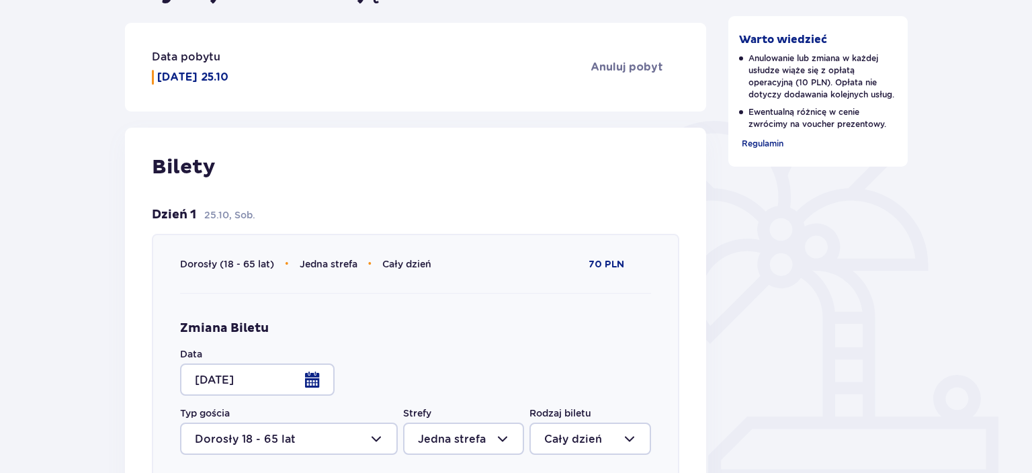
click at [309, 374] on div at bounding box center [257, 379] width 155 height 32
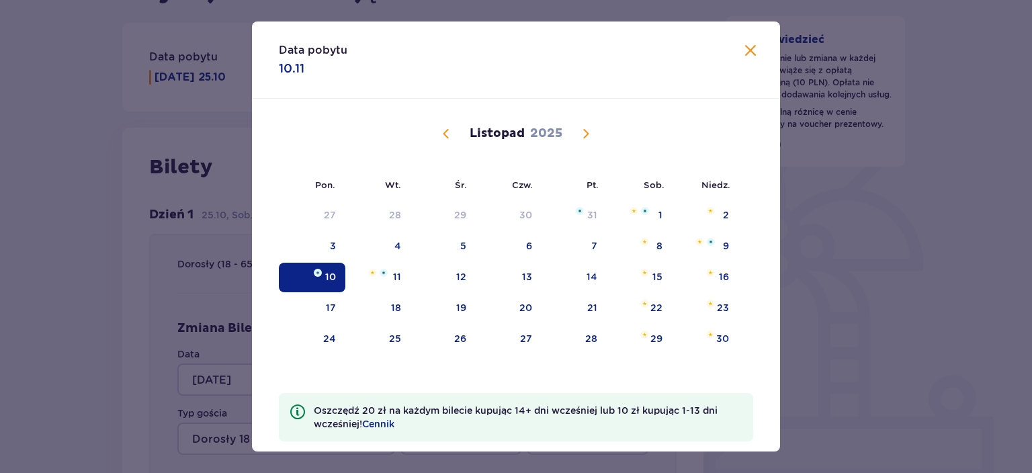
click at [583, 136] on span "Calendar" at bounding box center [586, 134] width 16 height 16
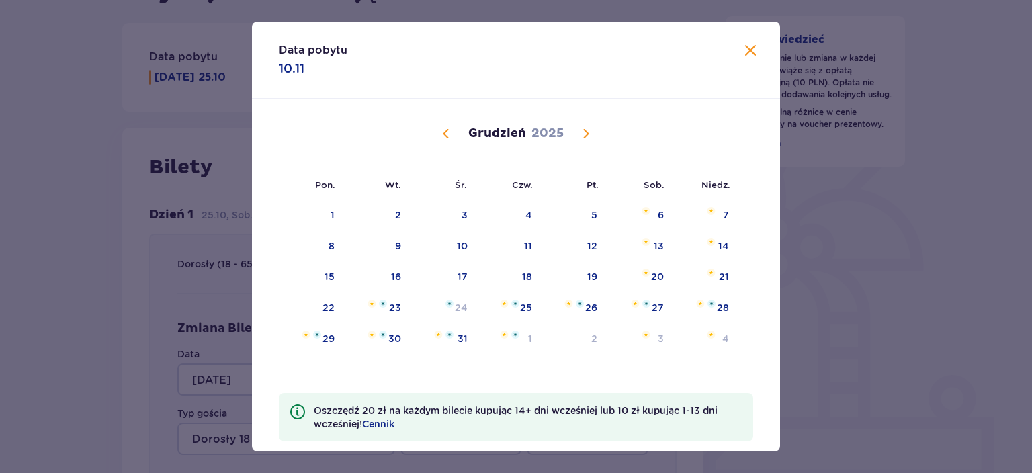
click at [446, 140] on span "Calendar" at bounding box center [446, 134] width 16 height 16
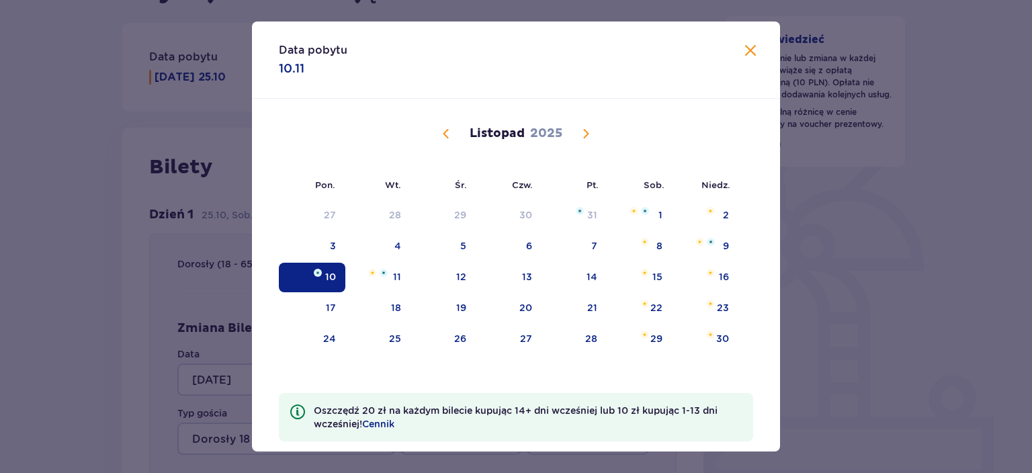
click at [446, 140] on span "Calendar" at bounding box center [446, 134] width 16 height 16
click at [754, 50] on span at bounding box center [750, 51] width 16 height 16
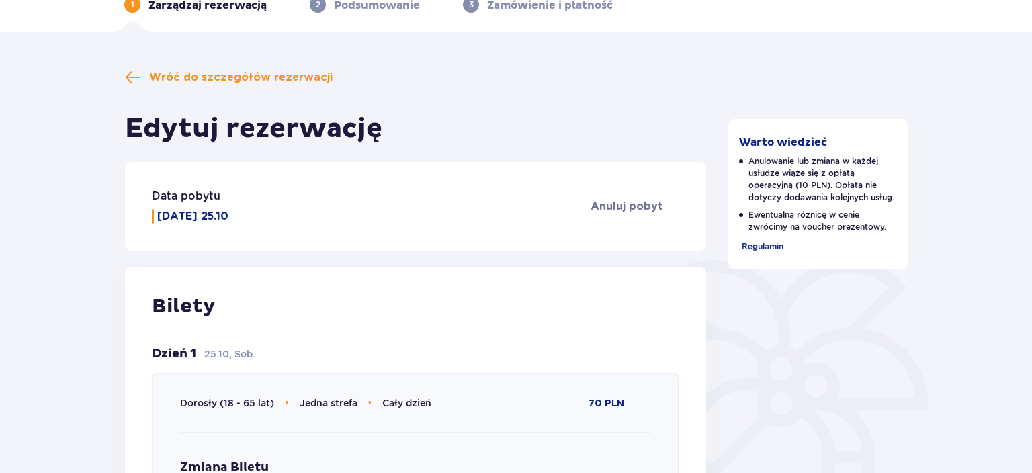
scroll to position [71, 0]
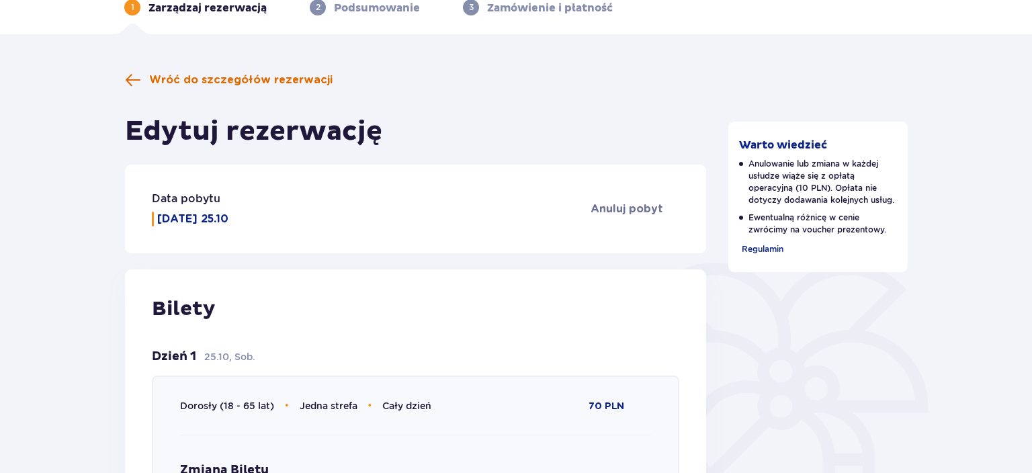
click at [271, 83] on span "Wróć do szczegółów rezerwacji" at bounding box center [240, 80] width 183 height 15
